Goal: Find specific page/section

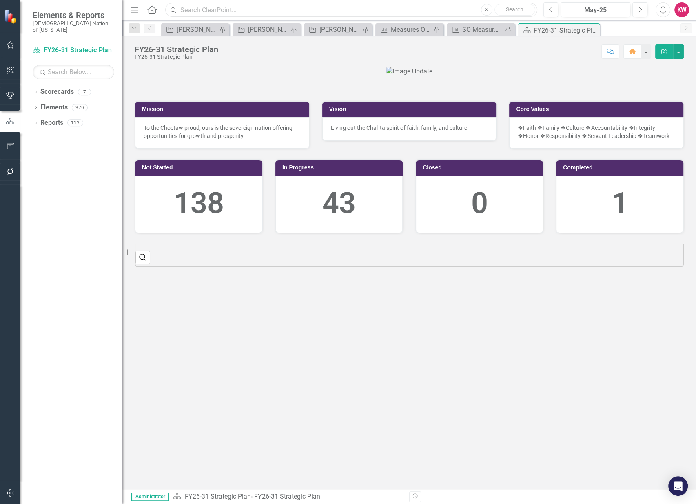
click at [195, 11] on input "text" at bounding box center [351, 10] width 372 height 14
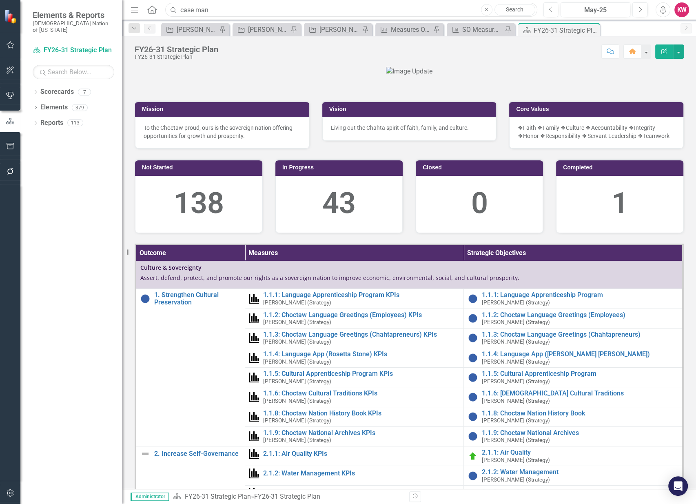
click at [197, 7] on input "case man" at bounding box center [351, 10] width 372 height 14
click at [219, 9] on input "[PERSON_NAME]" at bounding box center [351, 10] width 372 height 14
drag, startPoint x: 219, startPoint y: 9, endPoint x: 173, endPoint y: 12, distance: 45.3
click at [173, 12] on div "Search [PERSON_NAME] Close Search" at bounding box center [349, 10] width 372 height 14
click at [102, 166] on div "Dropdown Scorecards 7 FY26-31 Strategic Plan Continuous Improvement FY26-31 Ope…" at bounding box center [71, 294] width 102 height 419
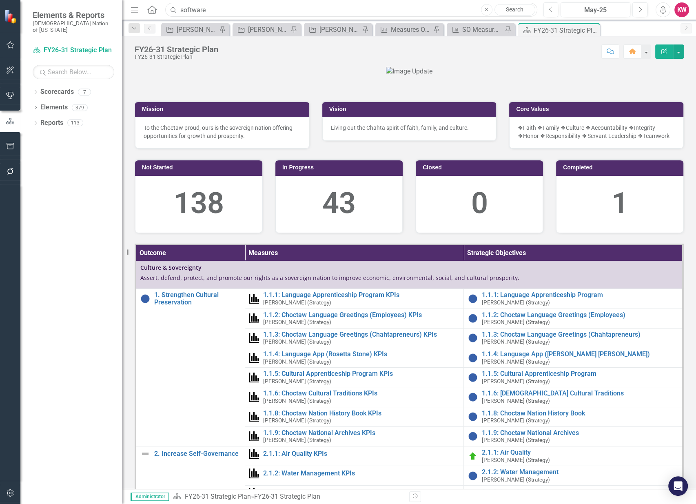
drag, startPoint x: 208, startPoint y: 9, endPoint x: 151, endPoint y: 9, distance: 57.5
click at [151, 9] on div "Menu Home Search software Close Search" at bounding box center [331, 10] width 407 height 16
click at [238, 7] on input "member service" at bounding box center [351, 10] width 372 height 14
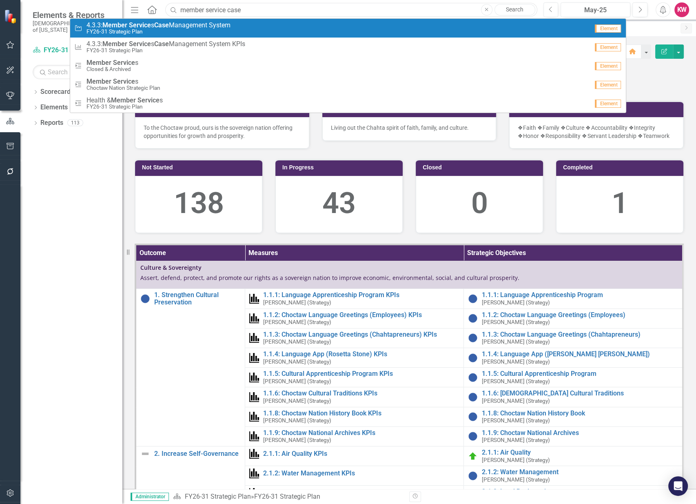
type input "member service case"
click at [154, 27] on span "4.3.3: Member Service s Case Management System" at bounding box center [158, 25] width 144 height 7
